Goal: Information Seeking & Learning: Learn about a topic

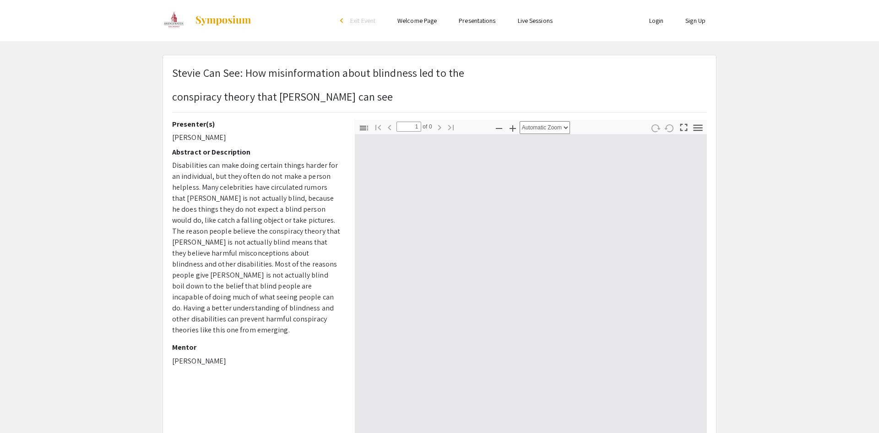
type input "0"
select select "auto"
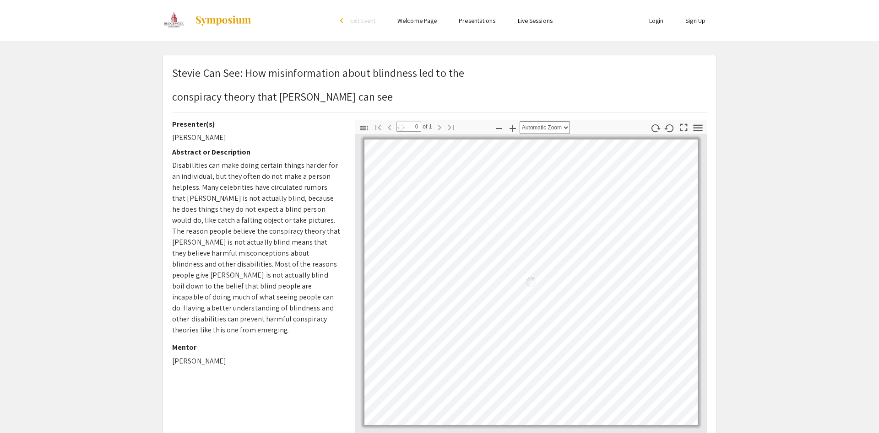
type input "1"
select select "auto"
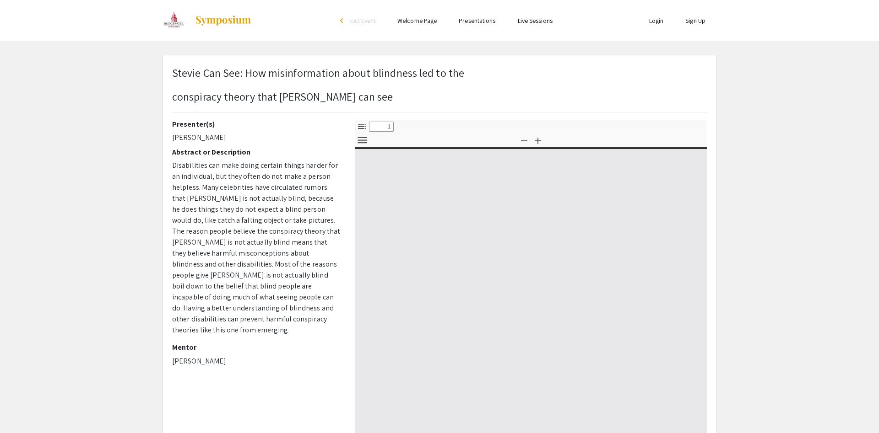
select select "custom"
type input "0"
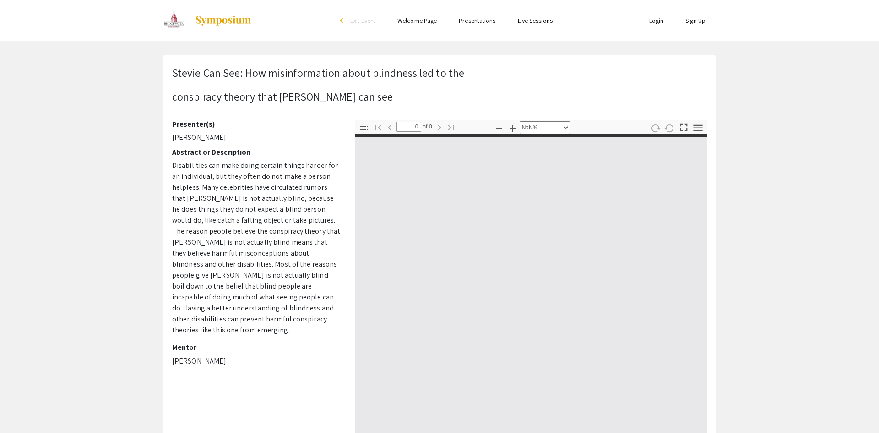
select select "auto"
type input "1"
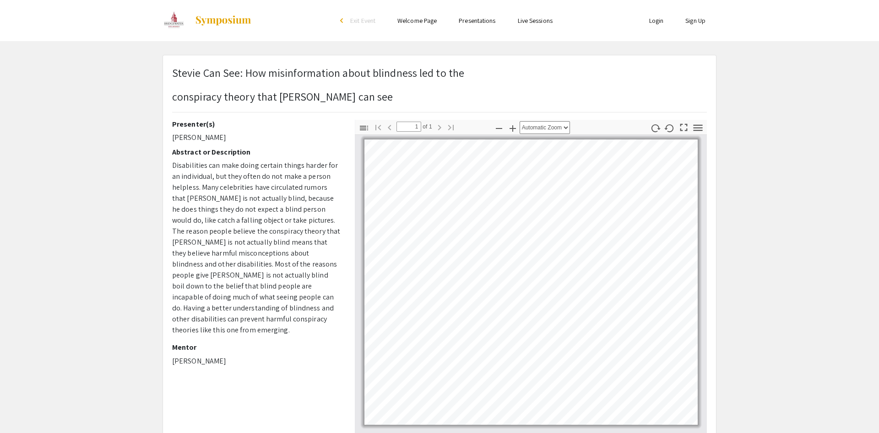
click at [103, 177] on app-presentation "﻿ [PERSON_NAME] Can See: How misinformation about blindness led to the conspira…" at bounding box center [439, 298] width 879 height 486
click at [686, 126] on icon "button" at bounding box center [683, 127] width 12 height 12
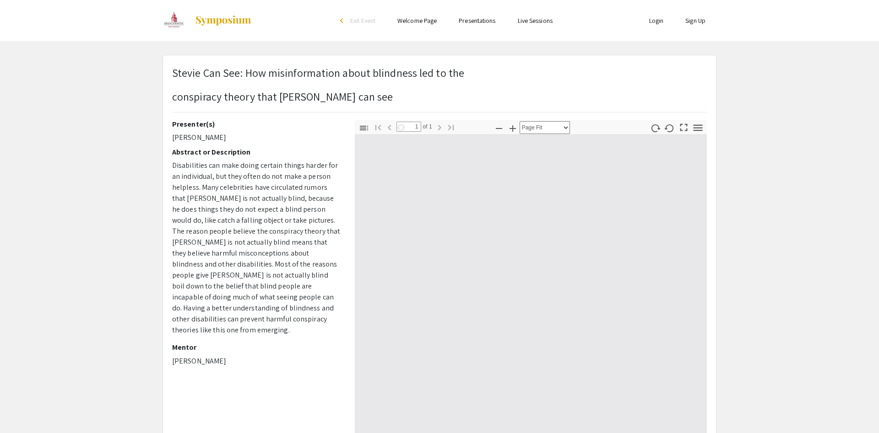
scroll to position [494, 0]
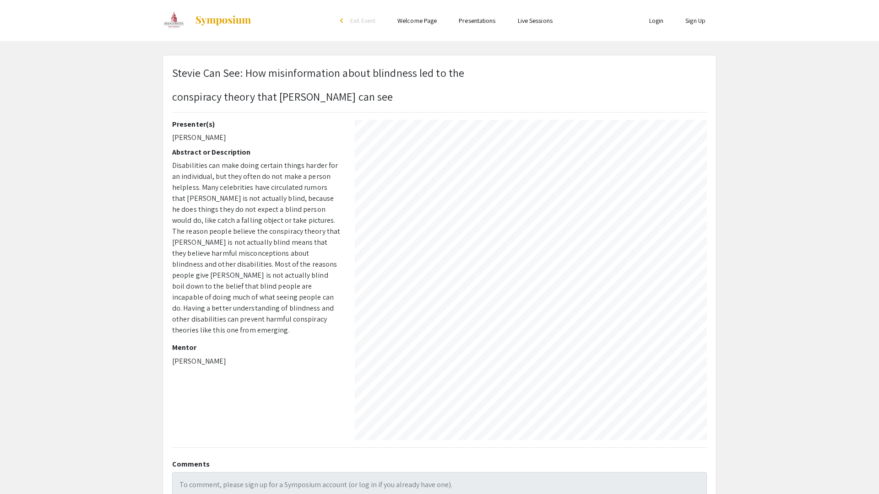
select select "auto"
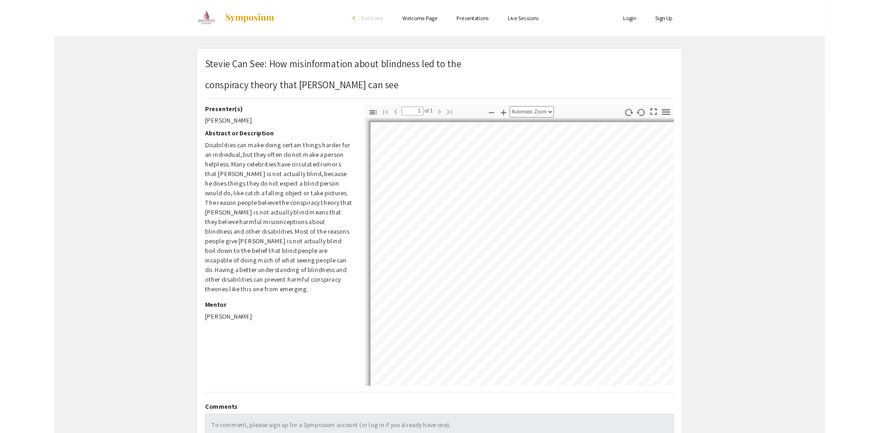
scroll to position [0, 0]
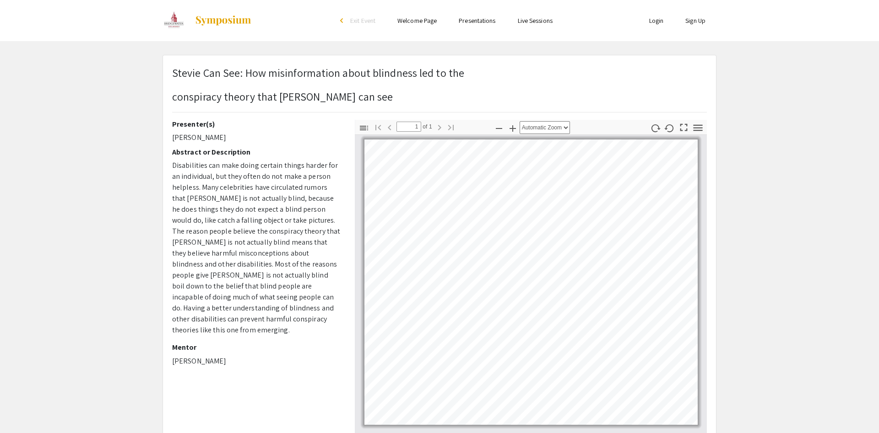
click at [135, 152] on app-presentation "﻿ [PERSON_NAME] Can See: How misinformation about blindness led to the conspira…" at bounding box center [439, 298] width 879 height 486
